Goal: Navigation & Orientation: Find specific page/section

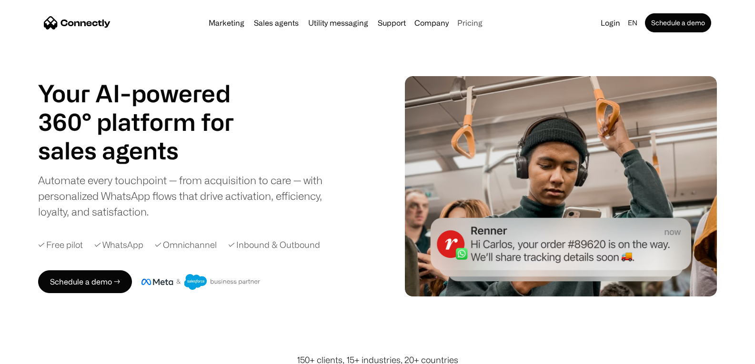
click at [471, 20] on link "Pricing" at bounding box center [469, 23] width 33 height 8
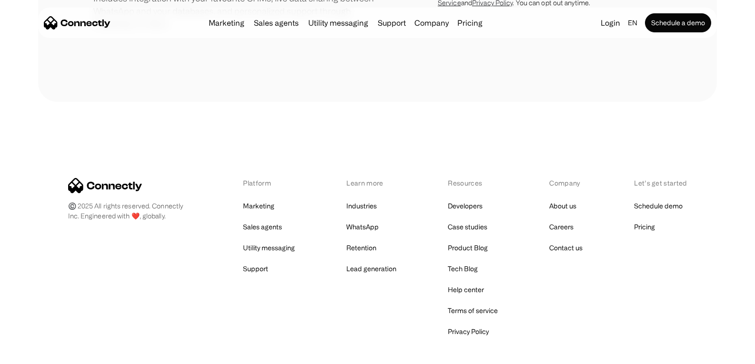
scroll to position [494, 0]
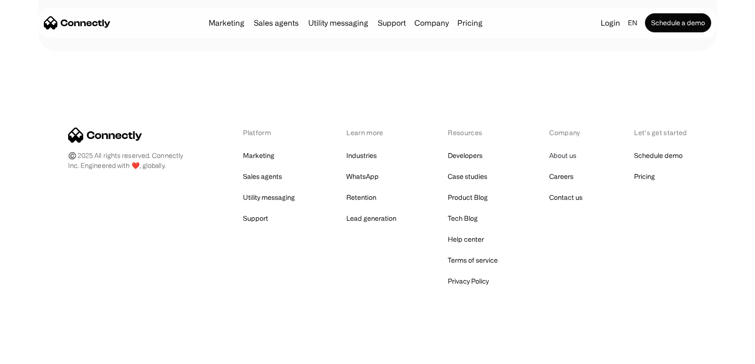
click at [568, 154] on link "About us" at bounding box center [562, 155] width 27 height 13
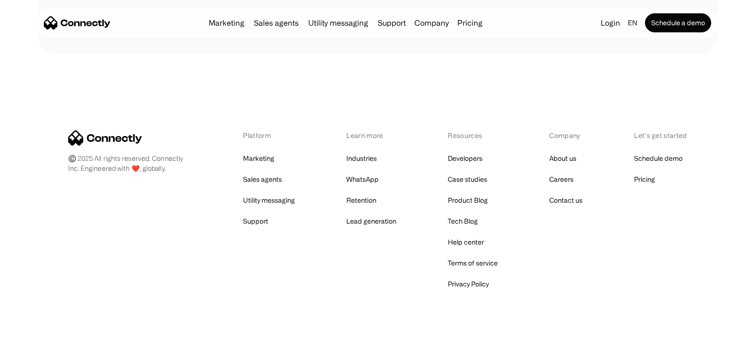
scroll to position [1444, 0]
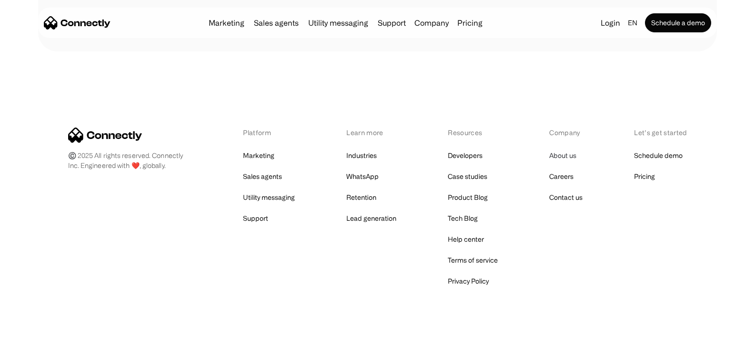
click at [563, 156] on link "About us" at bounding box center [562, 155] width 27 height 13
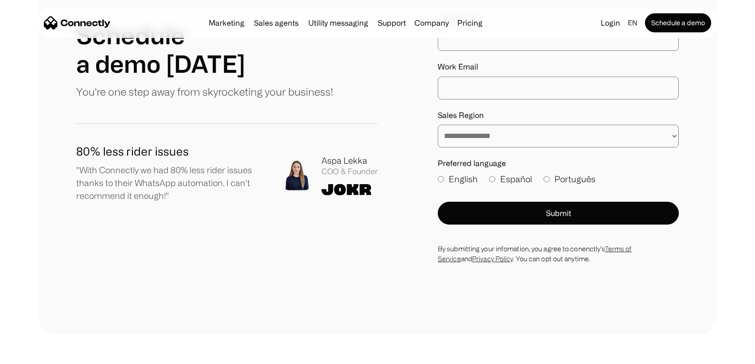
scroll to position [1333, 0]
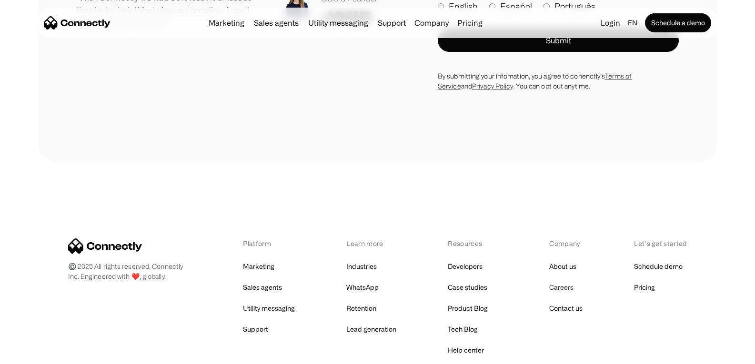
click at [562, 288] on link "Careers" at bounding box center [561, 287] width 24 height 13
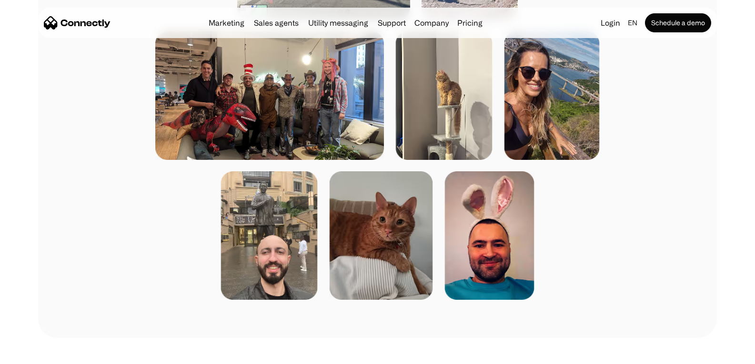
scroll to position [1476, 0]
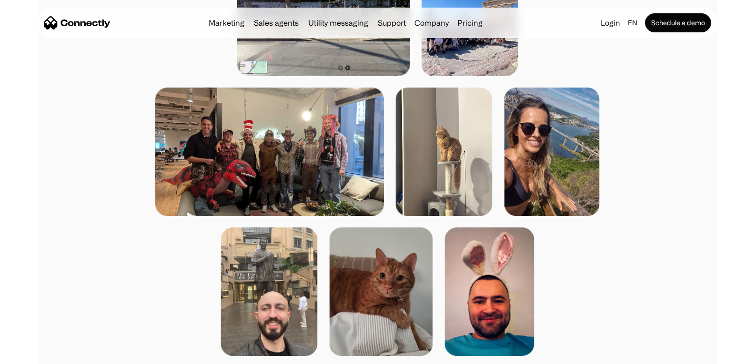
click at [296, 179] on img at bounding box center [269, 152] width 229 height 129
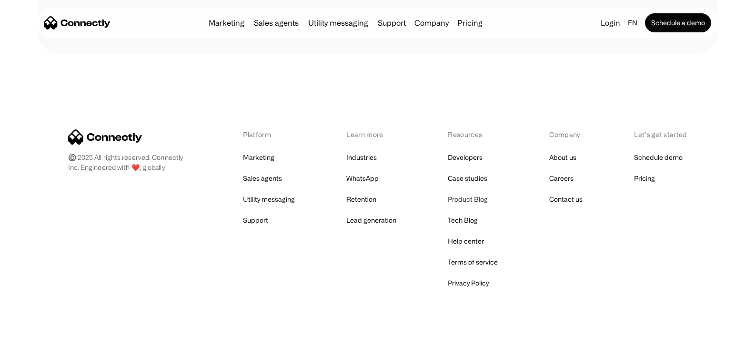
scroll to position [2692, 0]
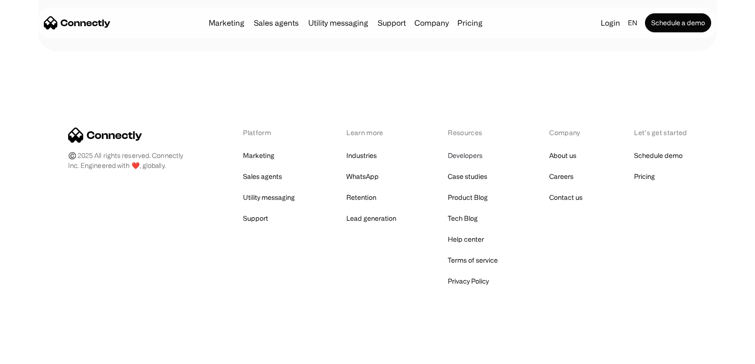
click at [451, 160] on link "Developers" at bounding box center [465, 155] width 35 height 13
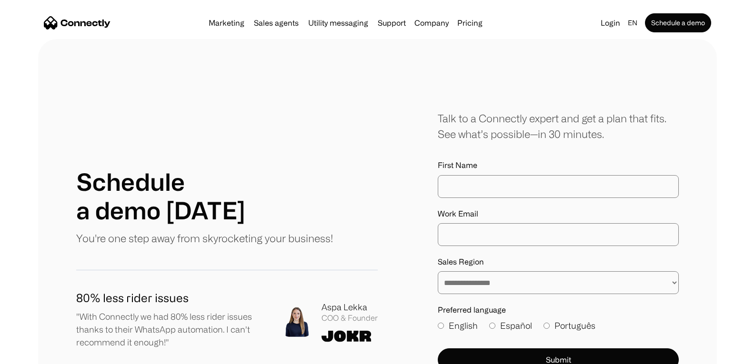
scroll to position [2073, 0]
